Goal: Find specific page/section: Find specific page/section

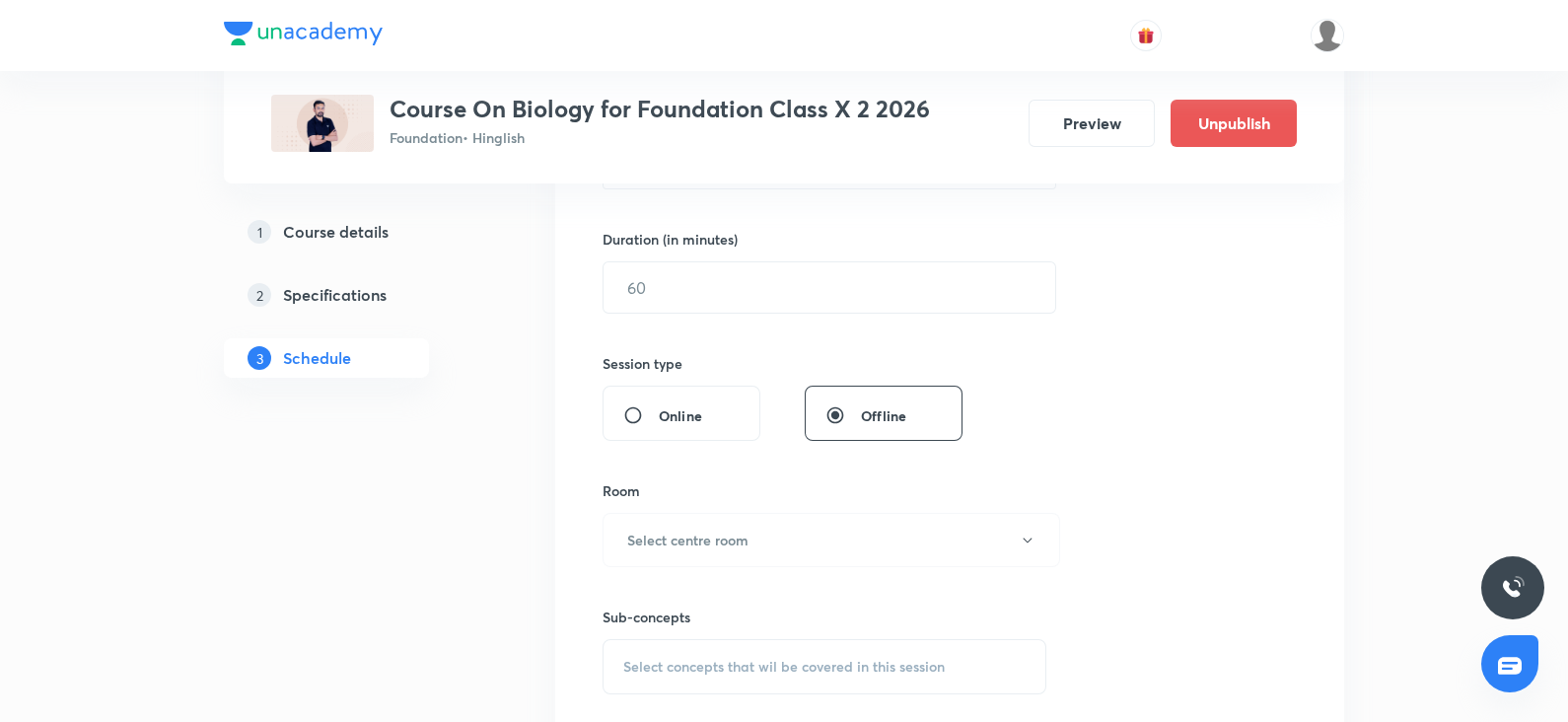
scroll to position [500, 0]
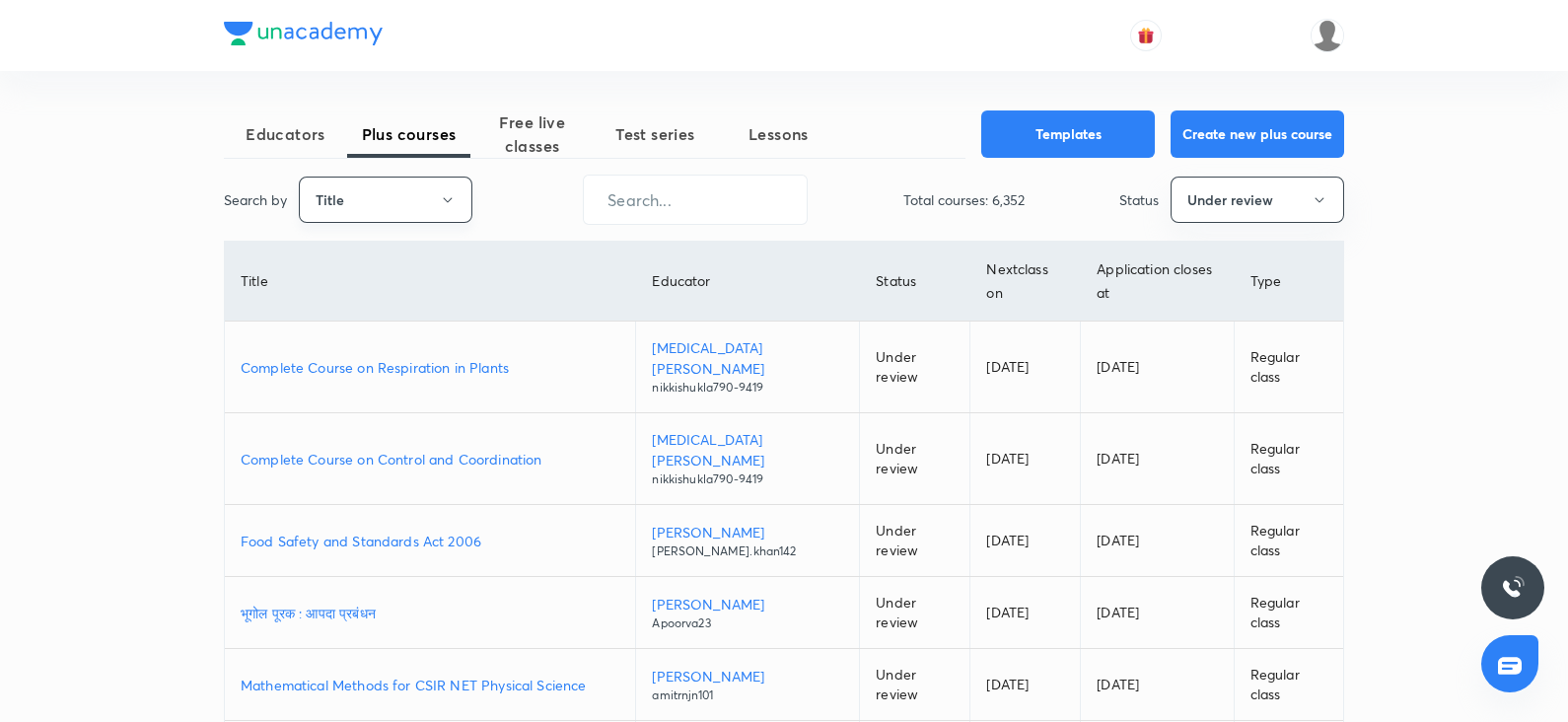
click at [424, 188] on button "Title" at bounding box center [386, 200] width 174 height 46
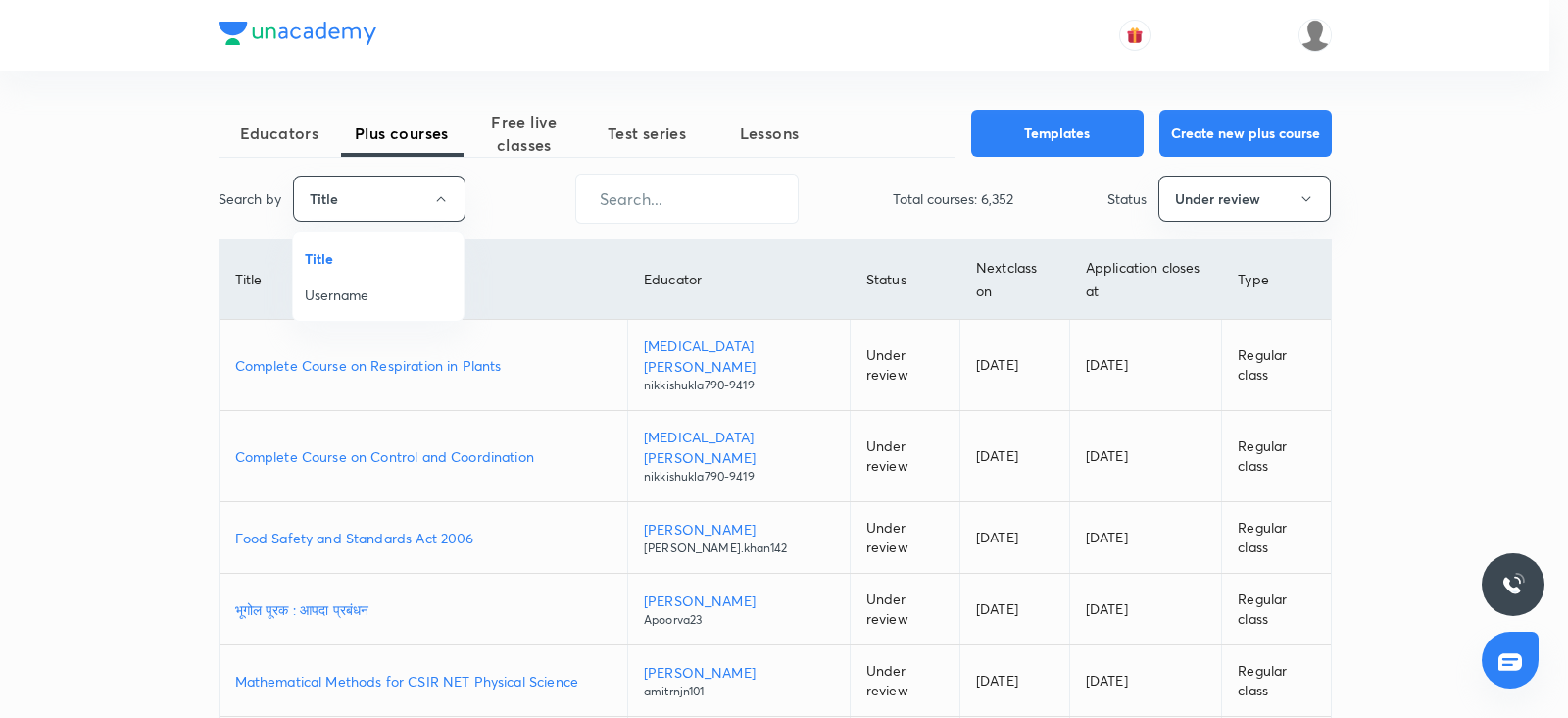
click at [366, 296] on span "Username" at bounding box center [378, 294] width 147 height 21
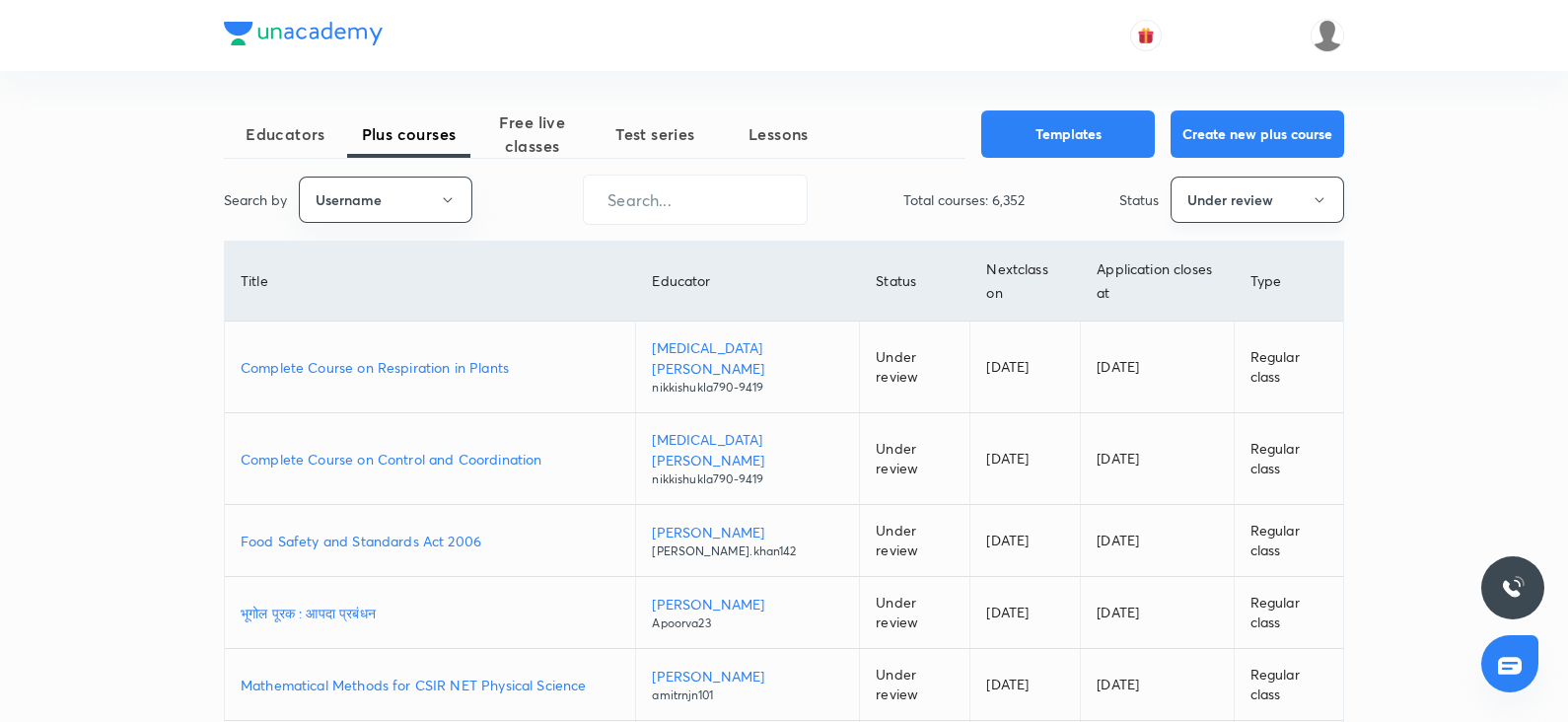
click at [1287, 199] on button "Under review" at bounding box center [1257, 200] width 174 height 46
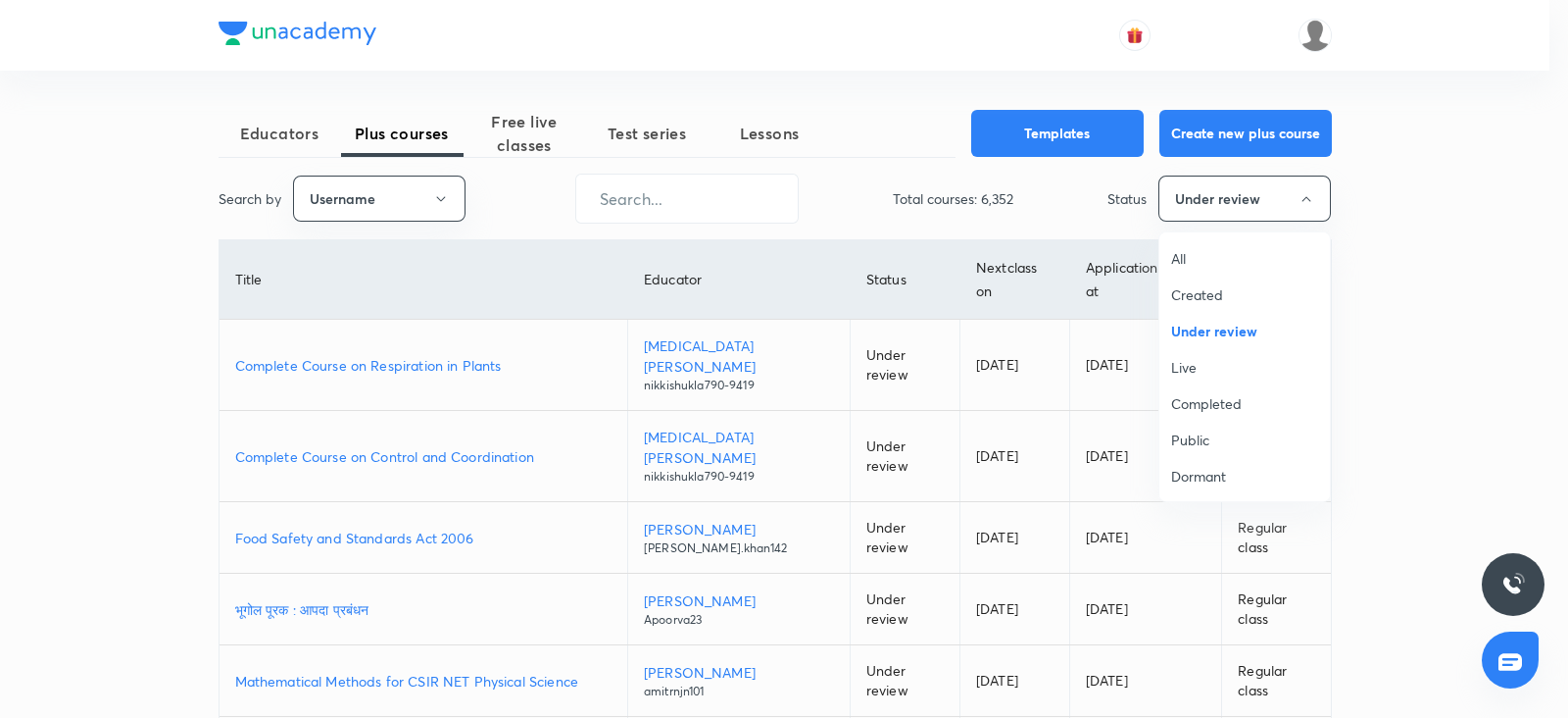
click at [1181, 276] on li "Created" at bounding box center [1245, 294] width 171 height 37
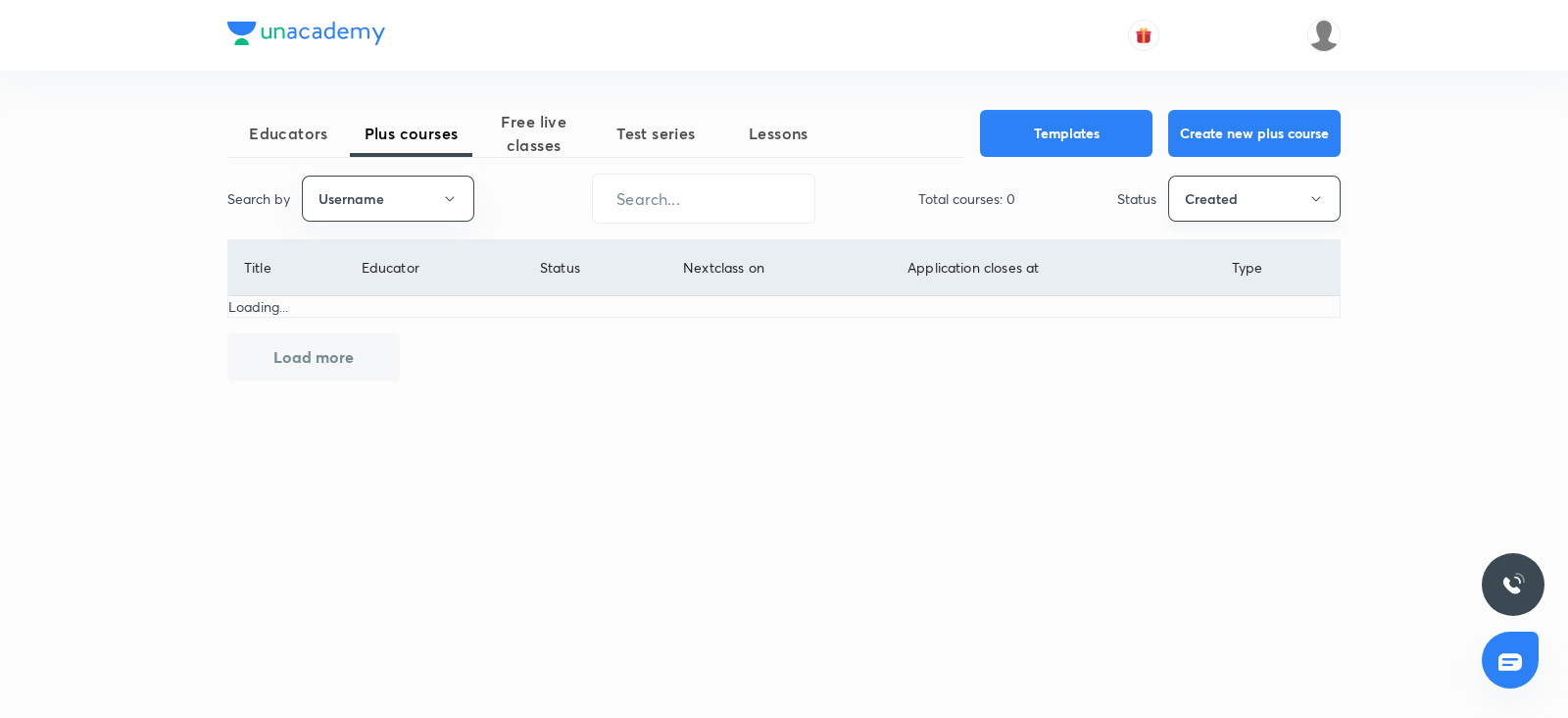
click at [1199, 215] on button "Created" at bounding box center [1255, 199] width 173 height 46
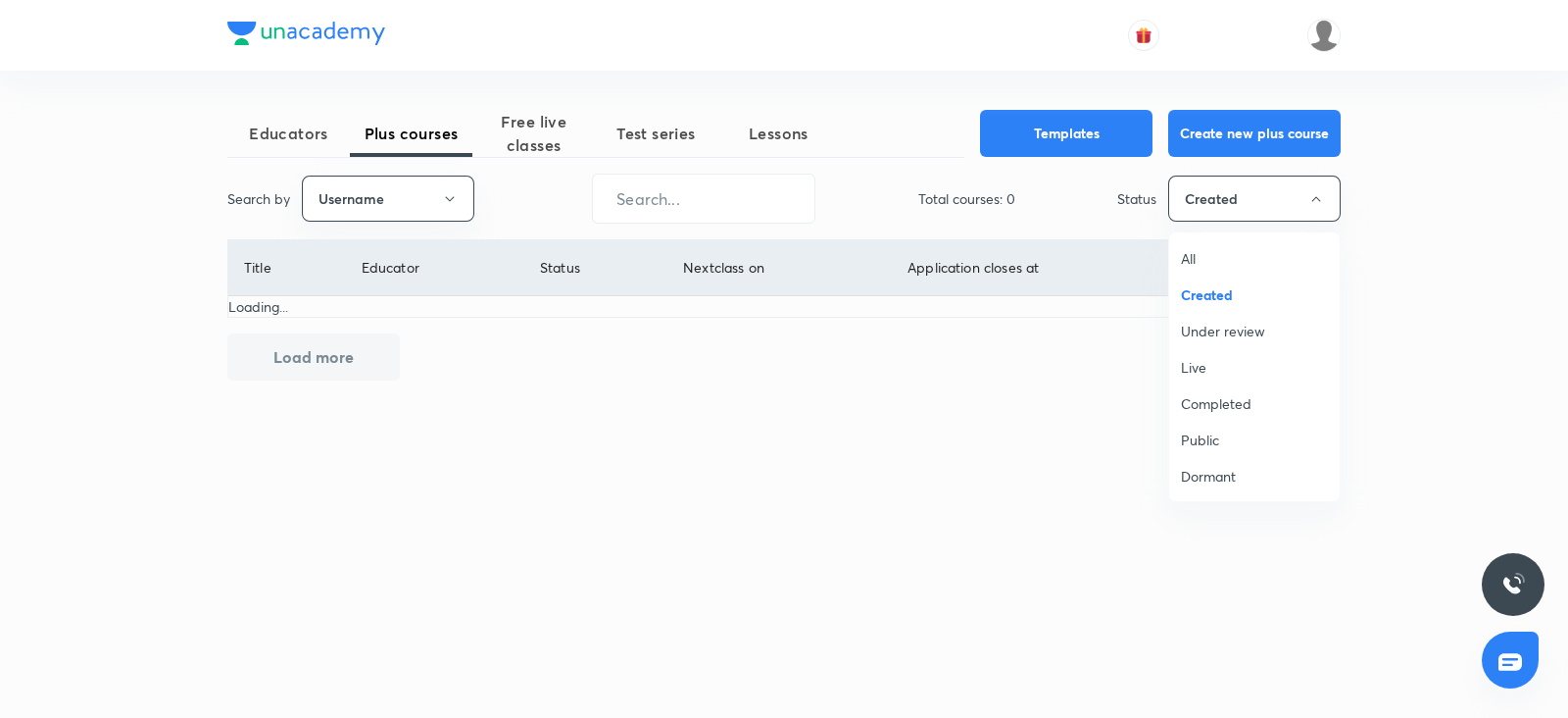
click at [1192, 259] on span "All" at bounding box center [1254, 258] width 147 height 21
